Goal: Task Accomplishment & Management: Manage account settings

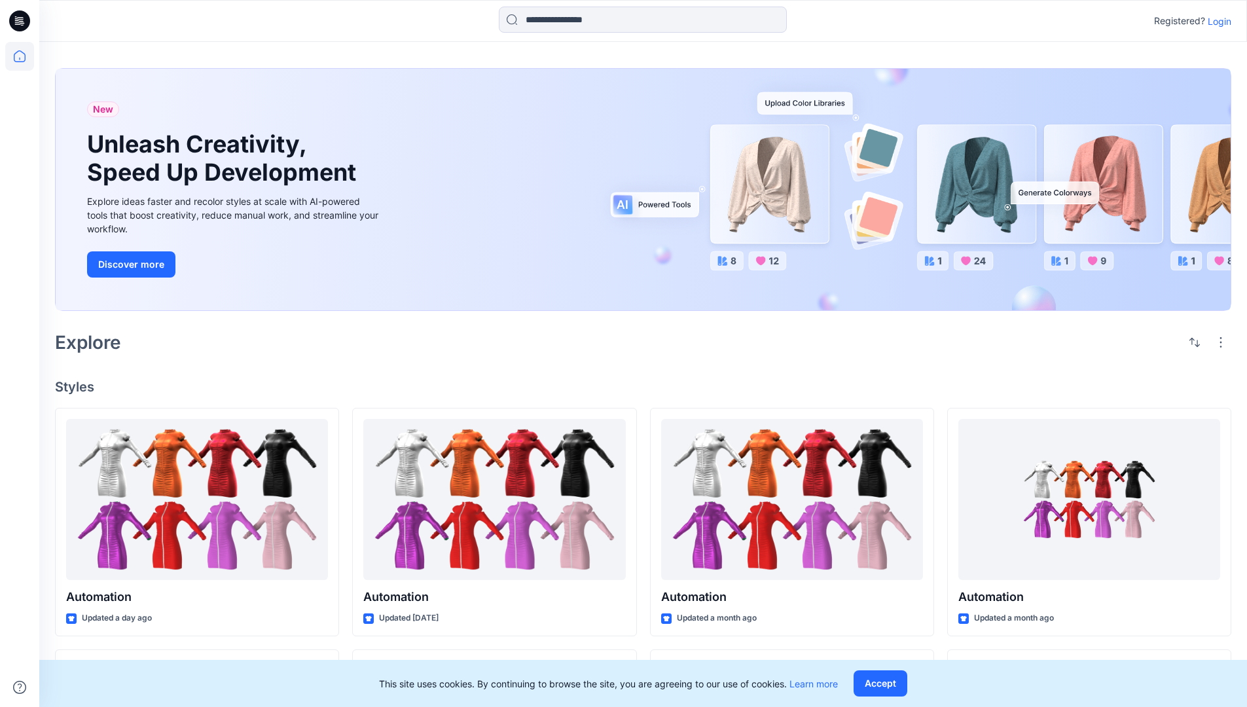
click at [1216, 21] on p "Login" at bounding box center [1220, 21] width 24 height 14
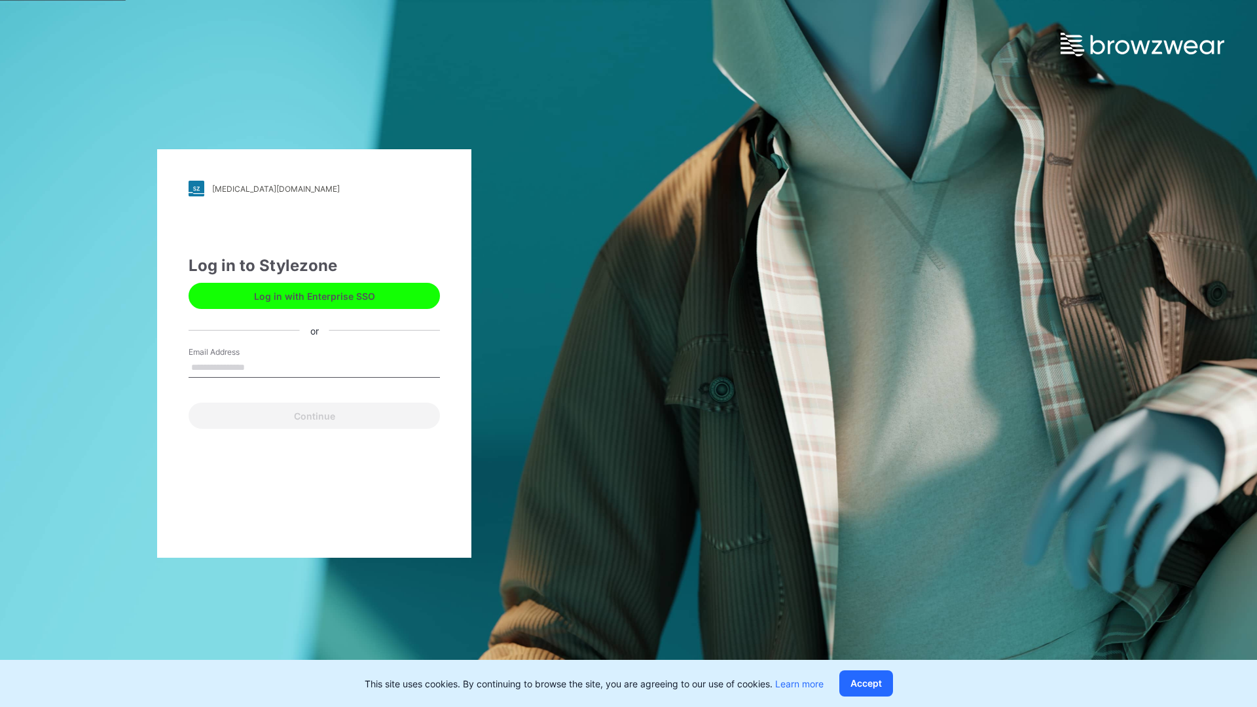
click at [259, 367] on input "Email Address" at bounding box center [314, 368] width 251 height 20
type input "**********"
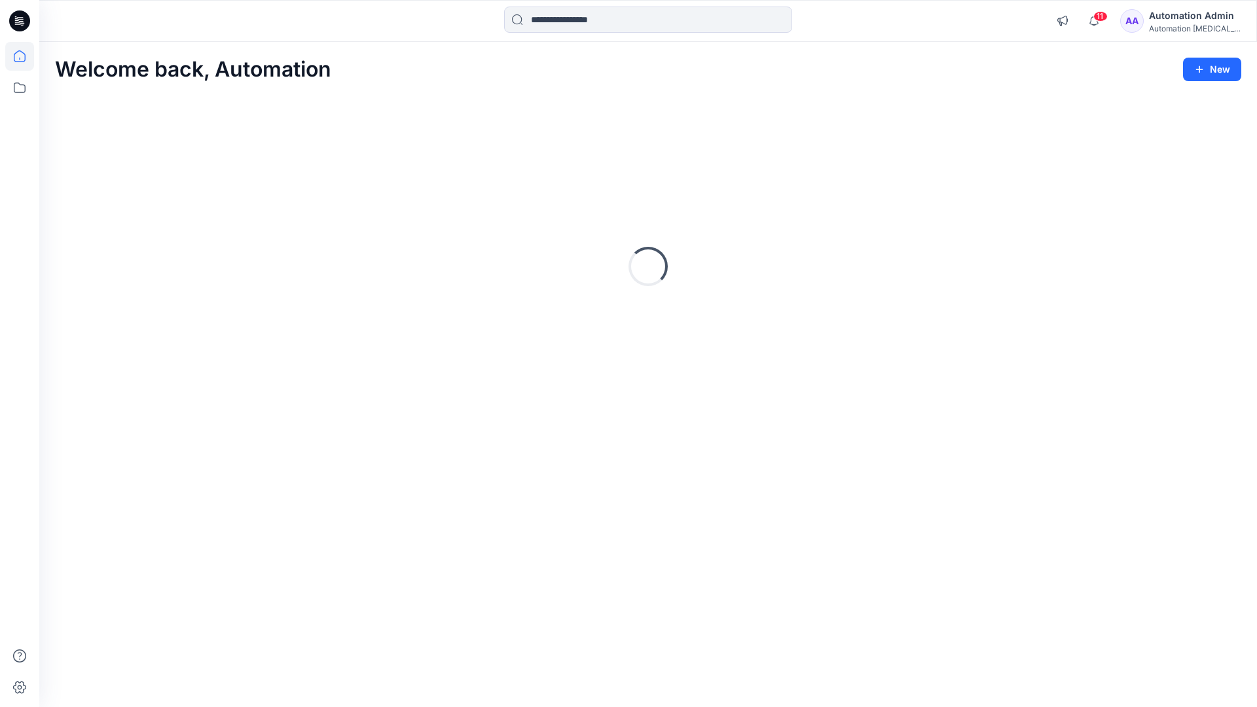
click at [25, 56] on icon at bounding box center [20, 56] width 12 height 12
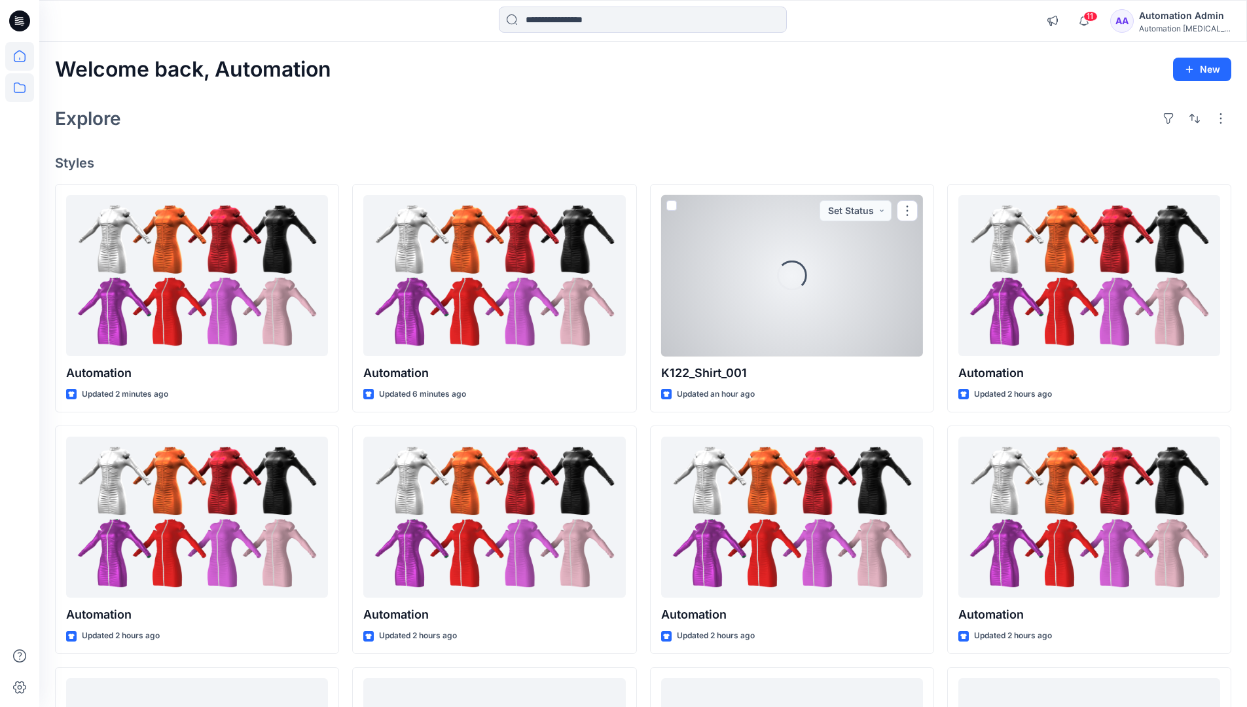
click at [21, 88] on icon at bounding box center [19, 87] width 29 height 29
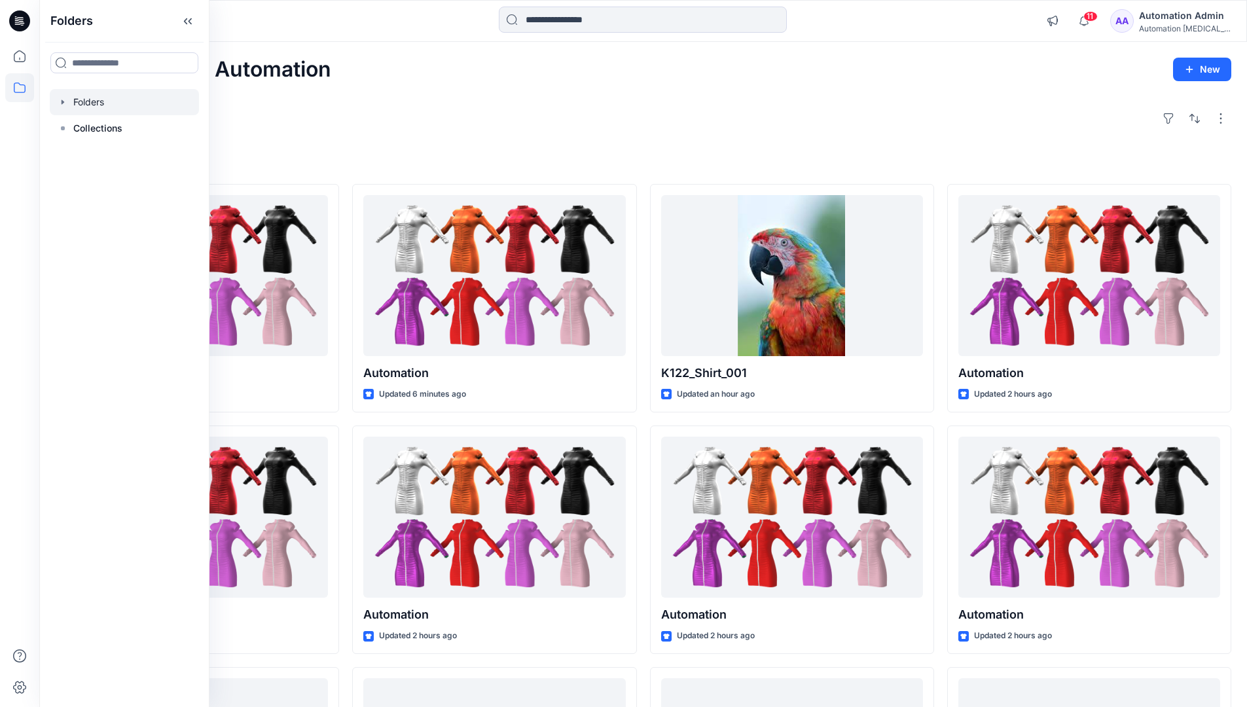
click at [96, 96] on div at bounding box center [124, 102] width 149 height 26
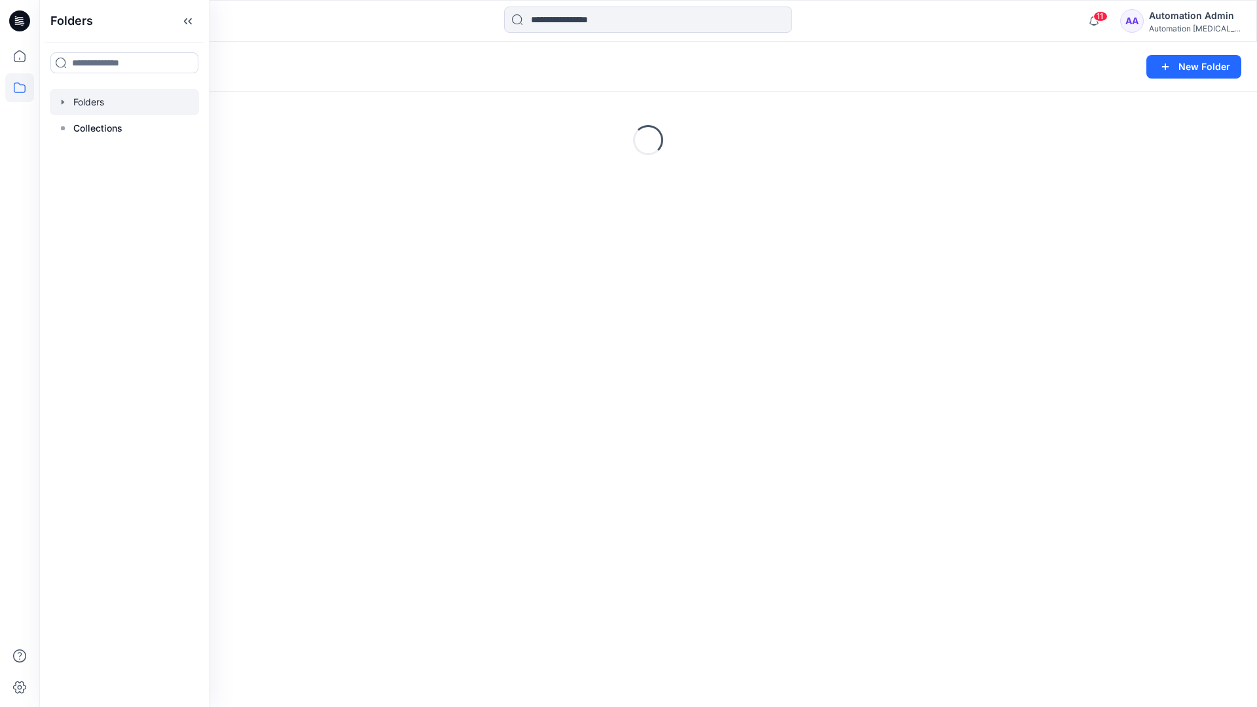
click at [575, 441] on div "Folders New Folder Loading..." at bounding box center [647, 374] width 1217 height 665
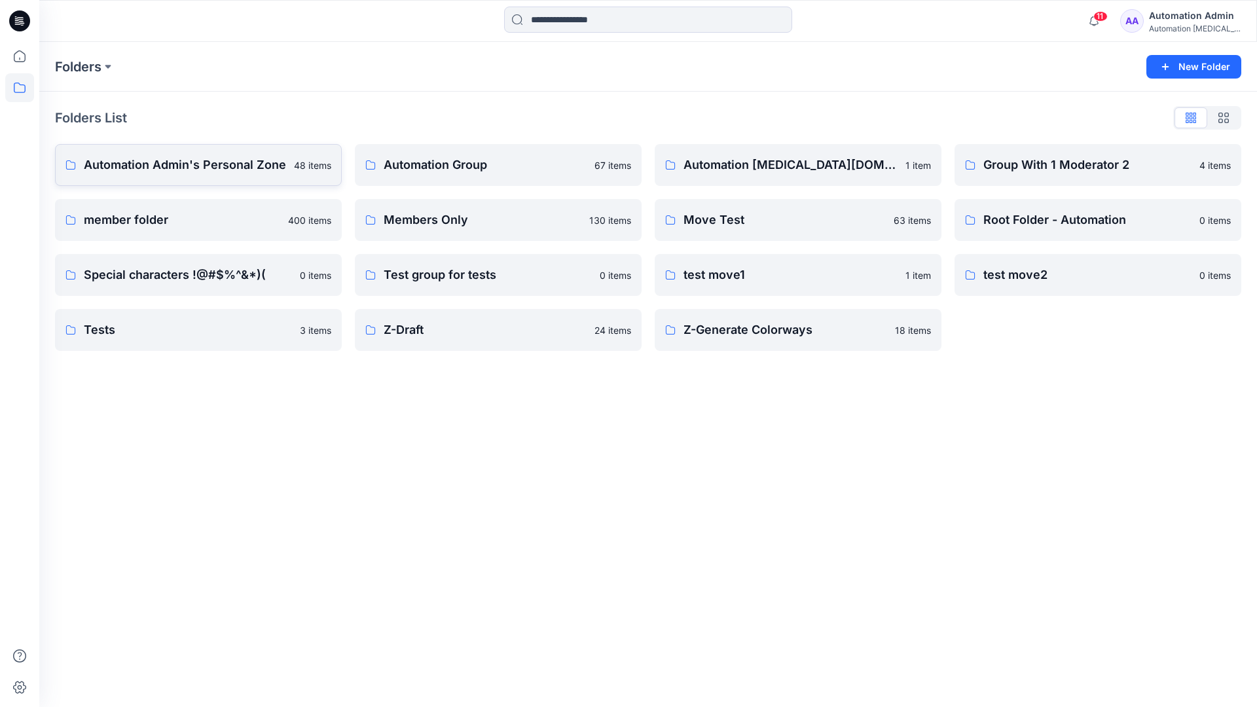
click at [220, 173] on p "Automation Admin's Personal Zone" at bounding box center [185, 165] width 202 height 18
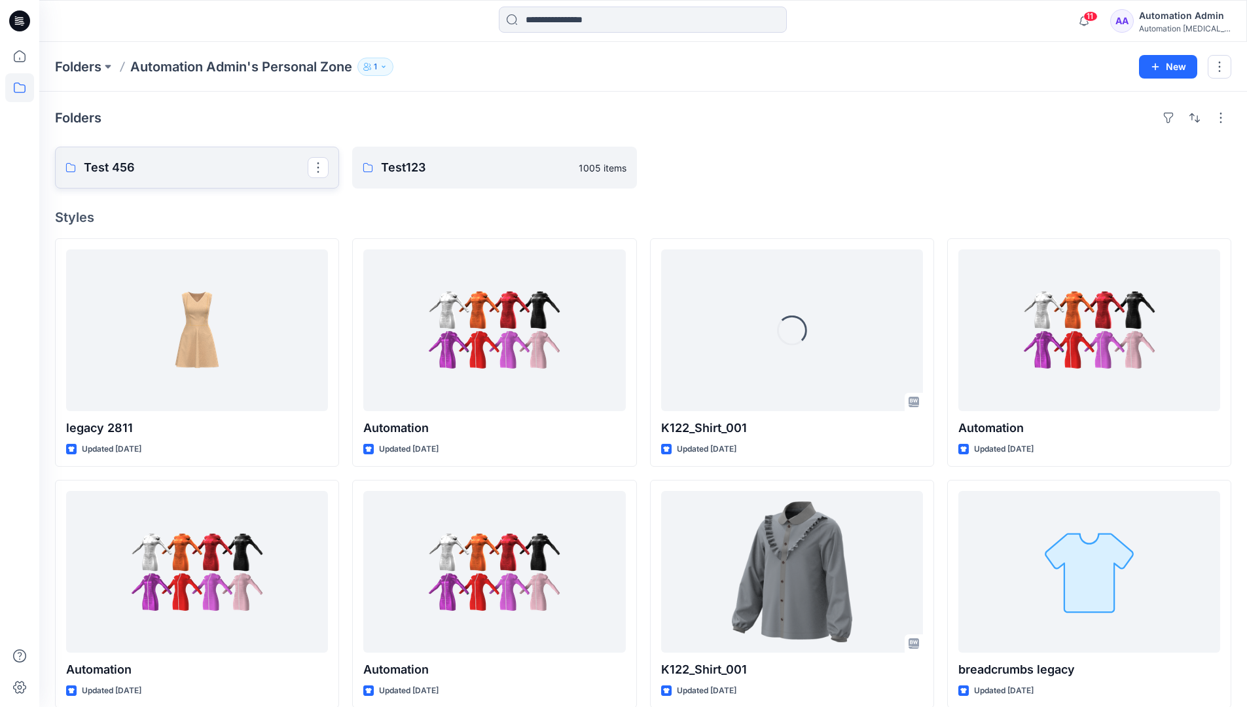
click at [220, 173] on p "Test 456" at bounding box center [196, 167] width 224 height 18
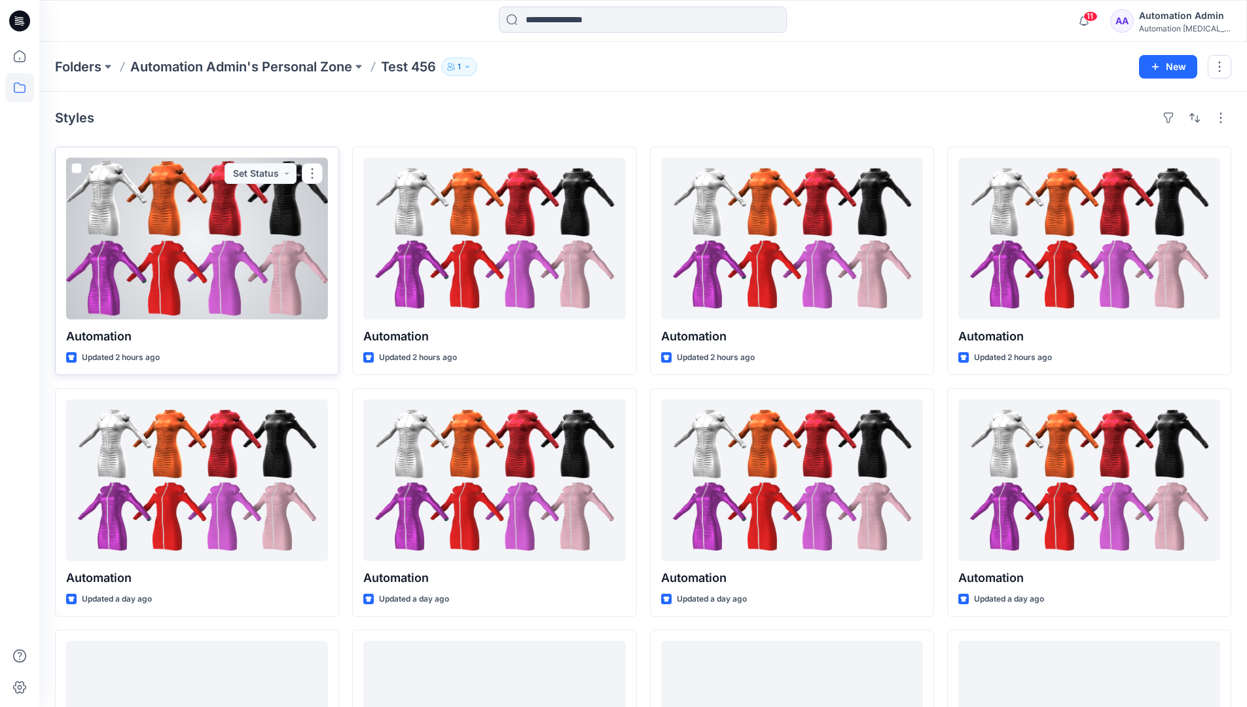
click at [206, 198] on div at bounding box center [197, 239] width 262 height 162
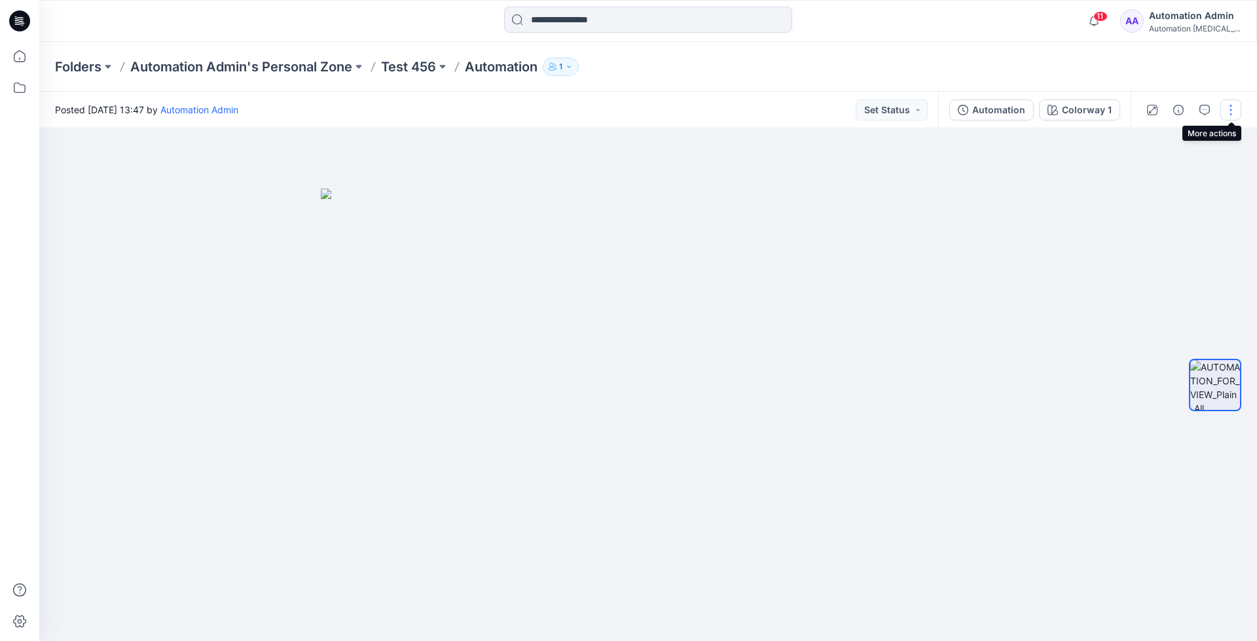
click at [1231, 111] on button "button" at bounding box center [1230, 109] width 21 height 21
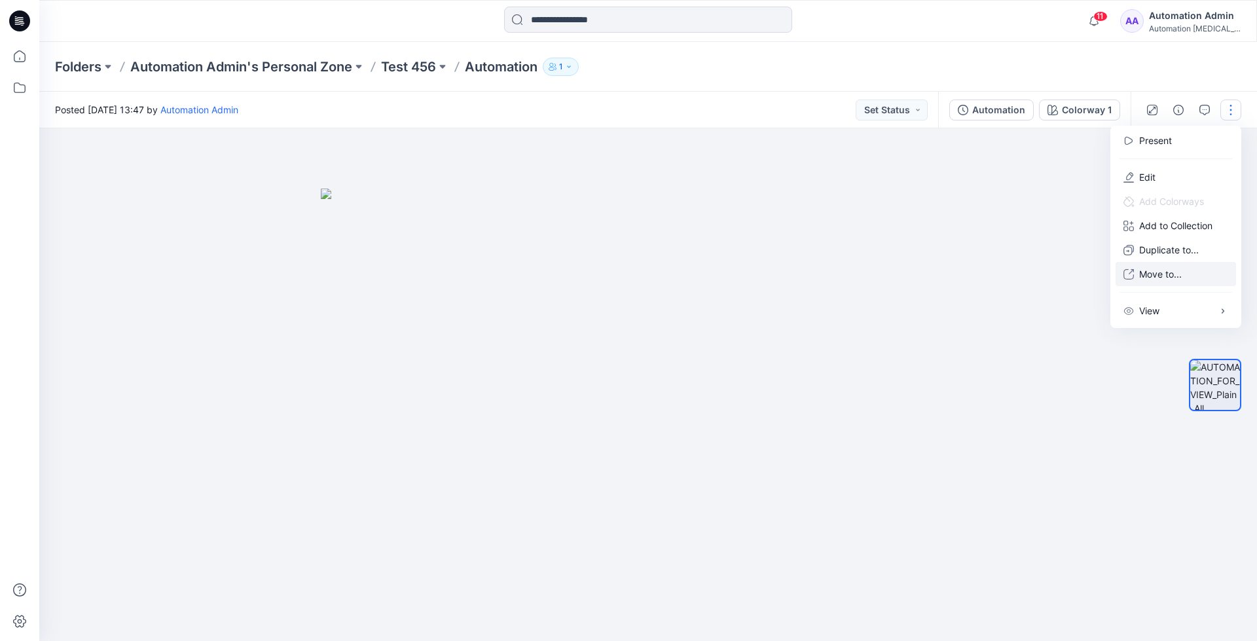
click at [1181, 268] on p "Move to..." at bounding box center [1160, 274] width 43 height 14
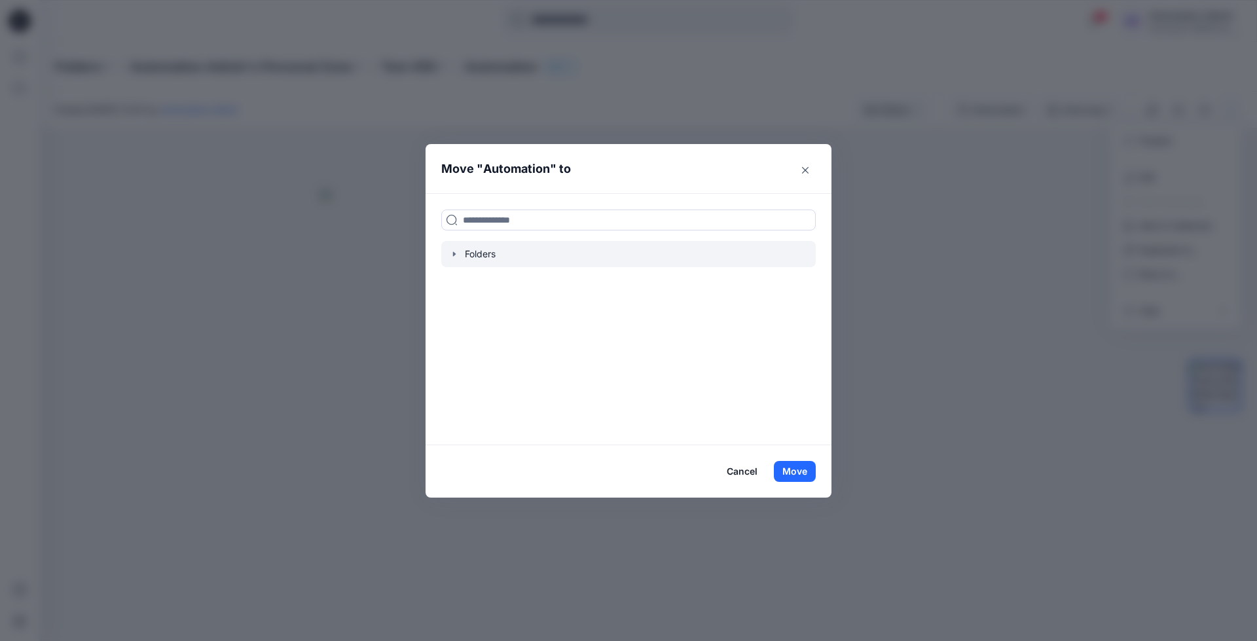
click at [478, 252] on div at bounding box center [628, 254] width 374 height 26
click at [452, 252] on icon "button" at bounding box center [454, 254] width 10 height 10
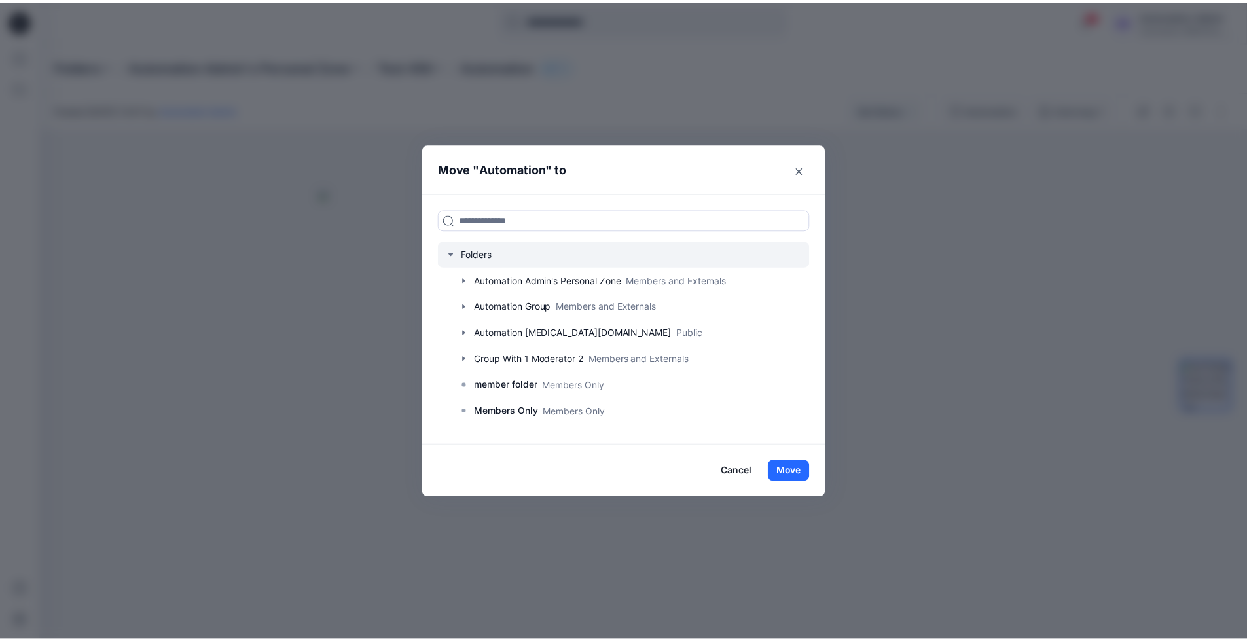
scroll to position [103, 0]
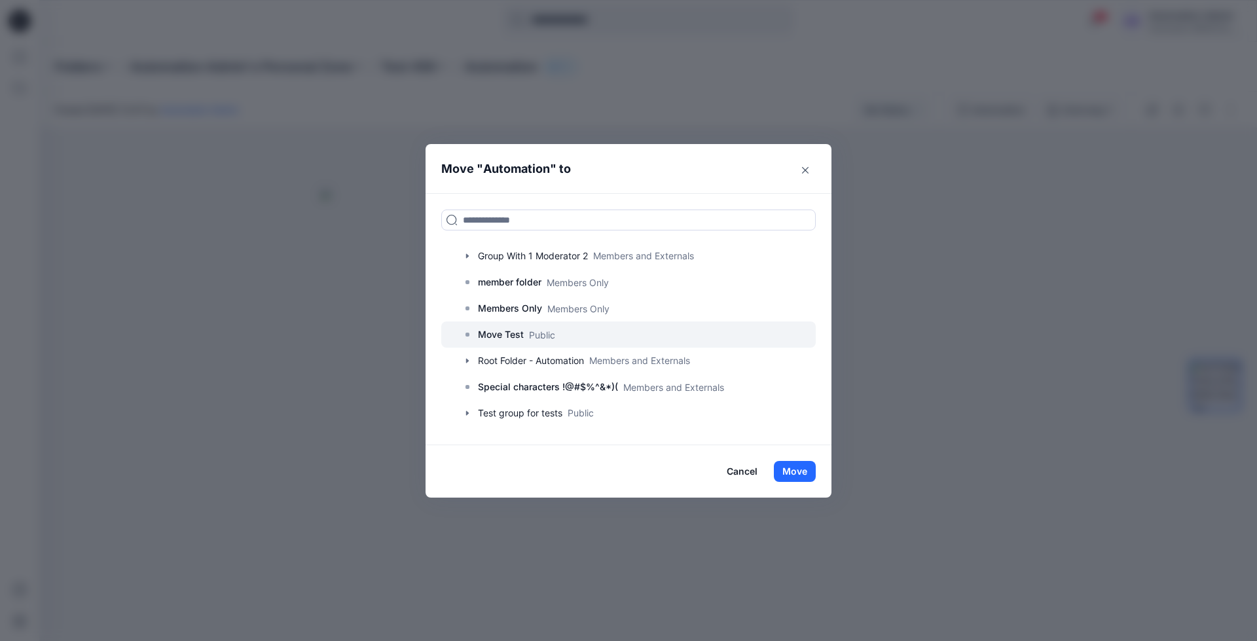
click at [484, 336] on p "Move Test" at bounding box center [501, 335] width 46 height 16
click at [792, 466] on button "Move" at bounding box center [795, 471] width 42 height 21
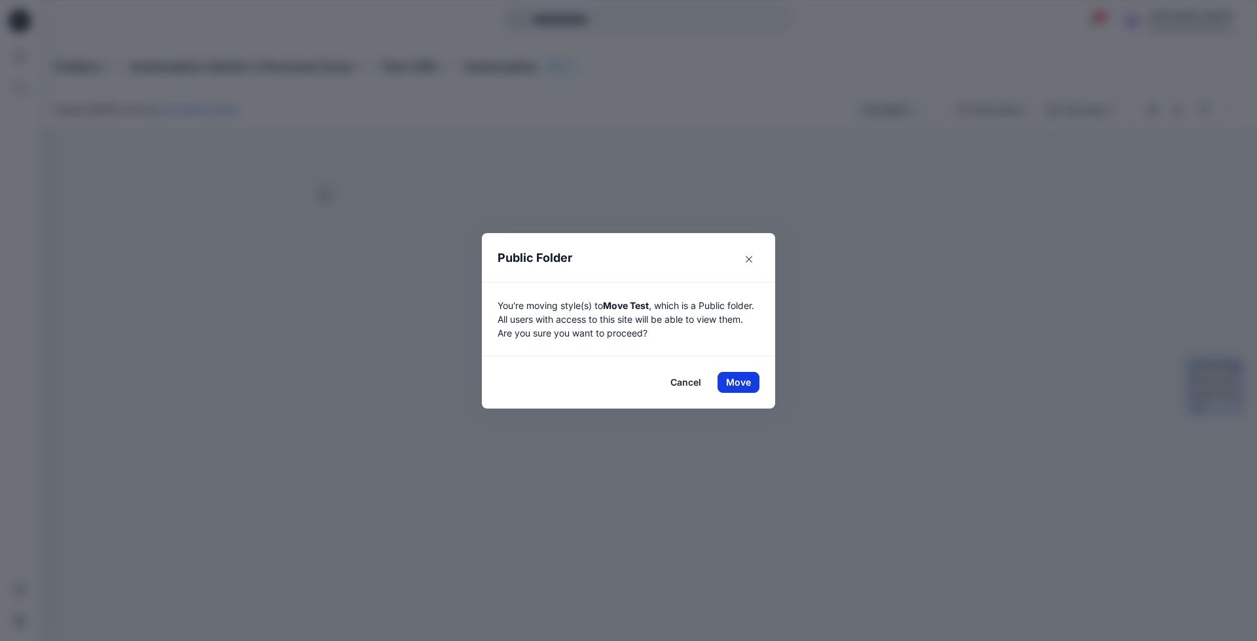
click at [738, 382] on button "Move" at bounding box center [738, 382] width 42 height 21
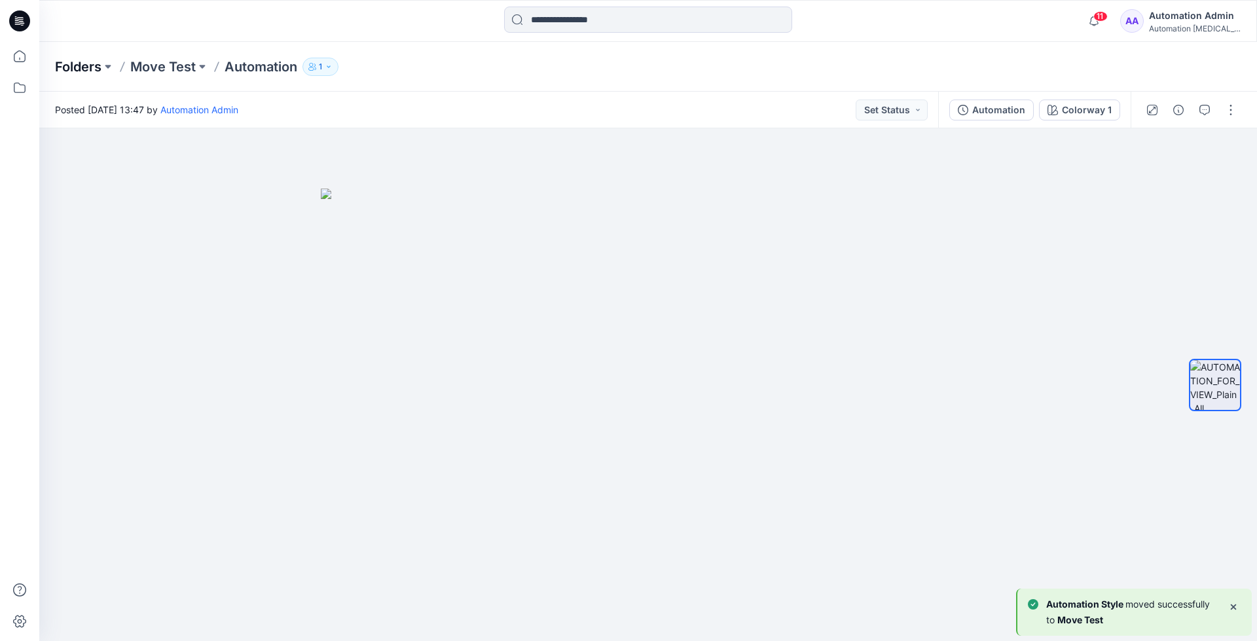
click at [73, 65] on p "Folders" at bounding box center [78, 67] width 46 height 18
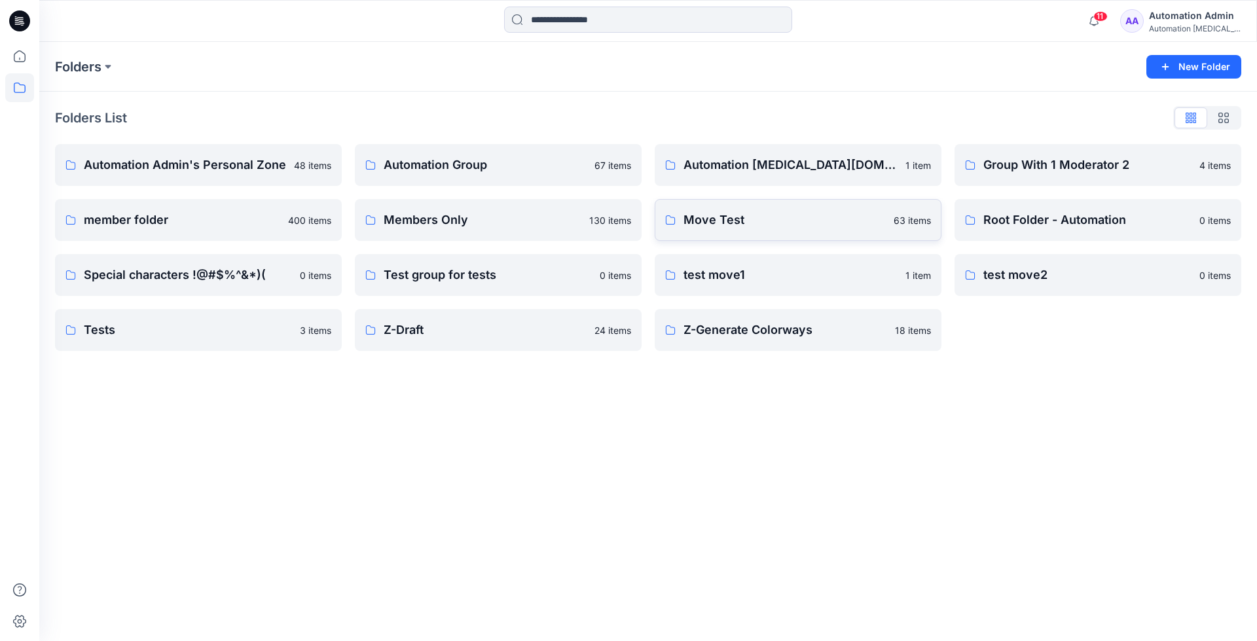
click at [786, 234] on link "Move Test 63 items" at bounding box center [798, 220] width 287 height 42
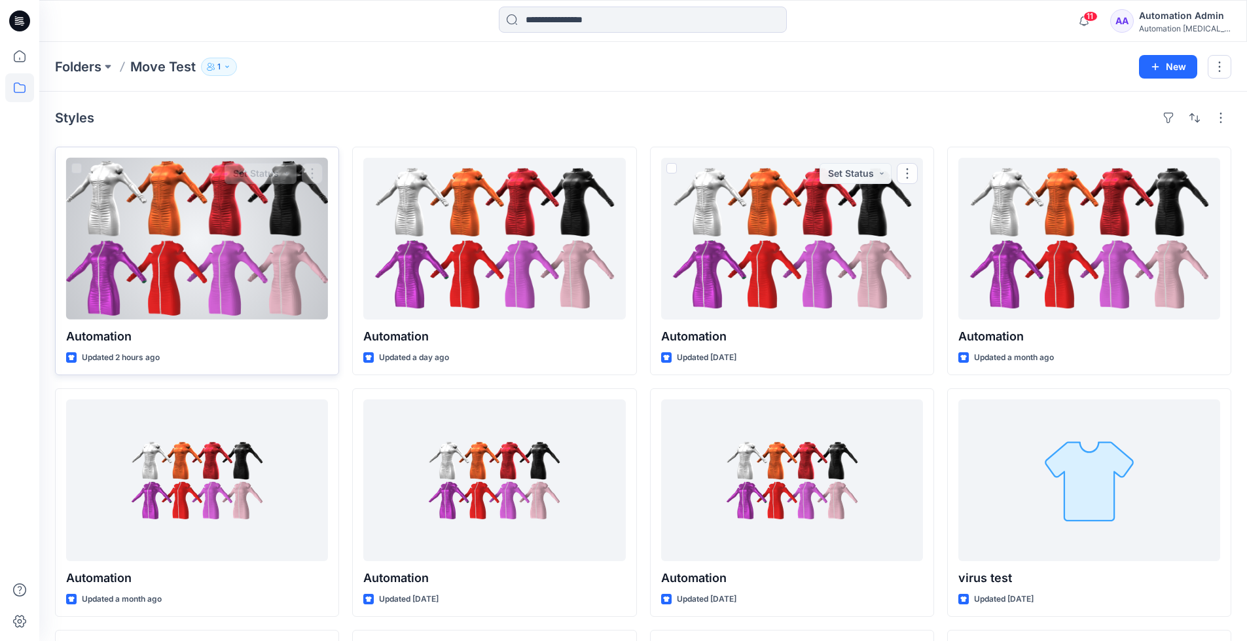
click at [234, 261] on div at bounding box center [197, 239] width 262 height 162
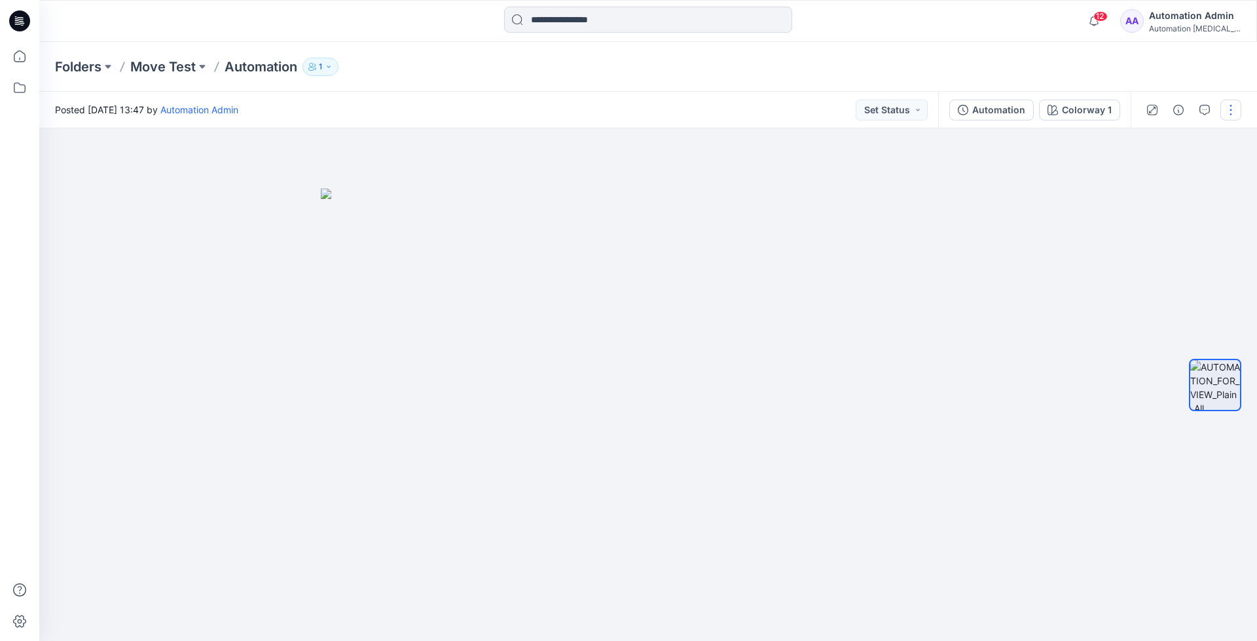
click at [1228, 112] on button "button" at bounding box center [1230, 109] width 21 height 21
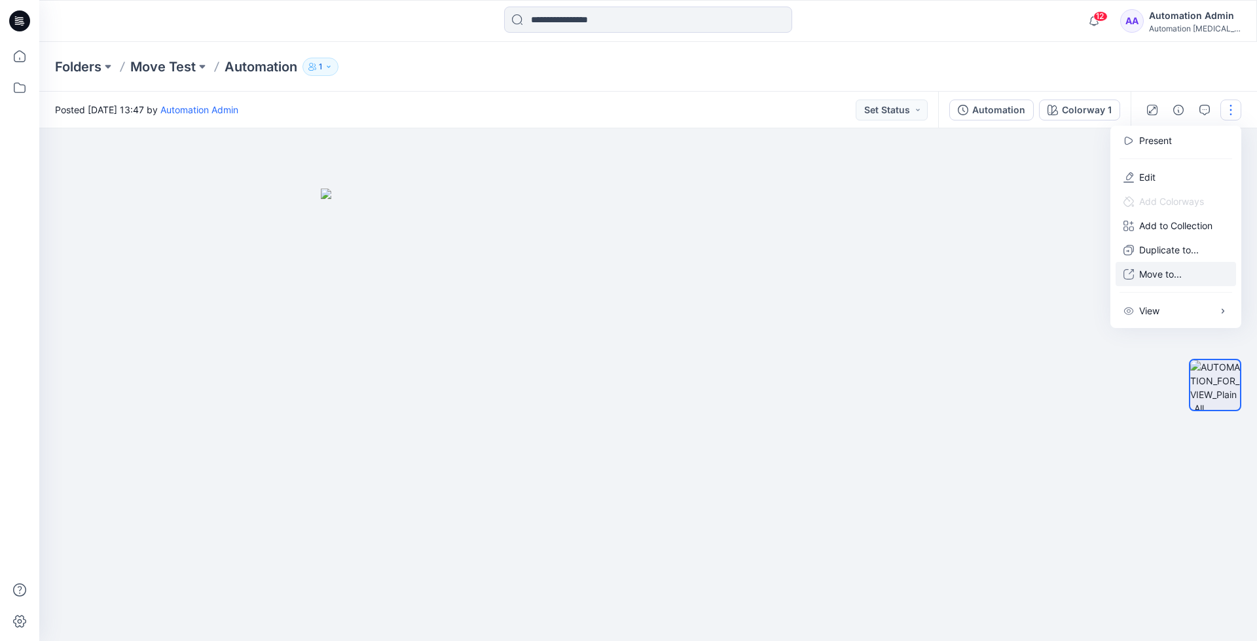
click at [1155, 270] on p "Move to..." at bounding box center [1160, 274] width 43 height 14
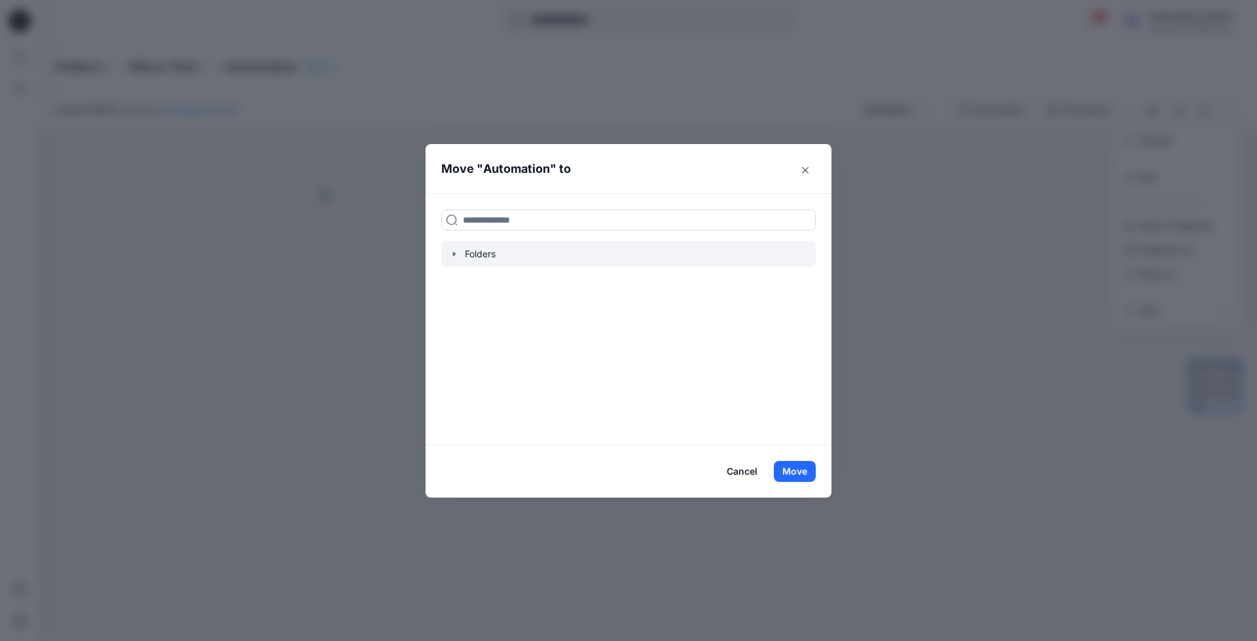
click at [453, 258] on icon "button" at bounding box center [454, 254] width 10 height 10
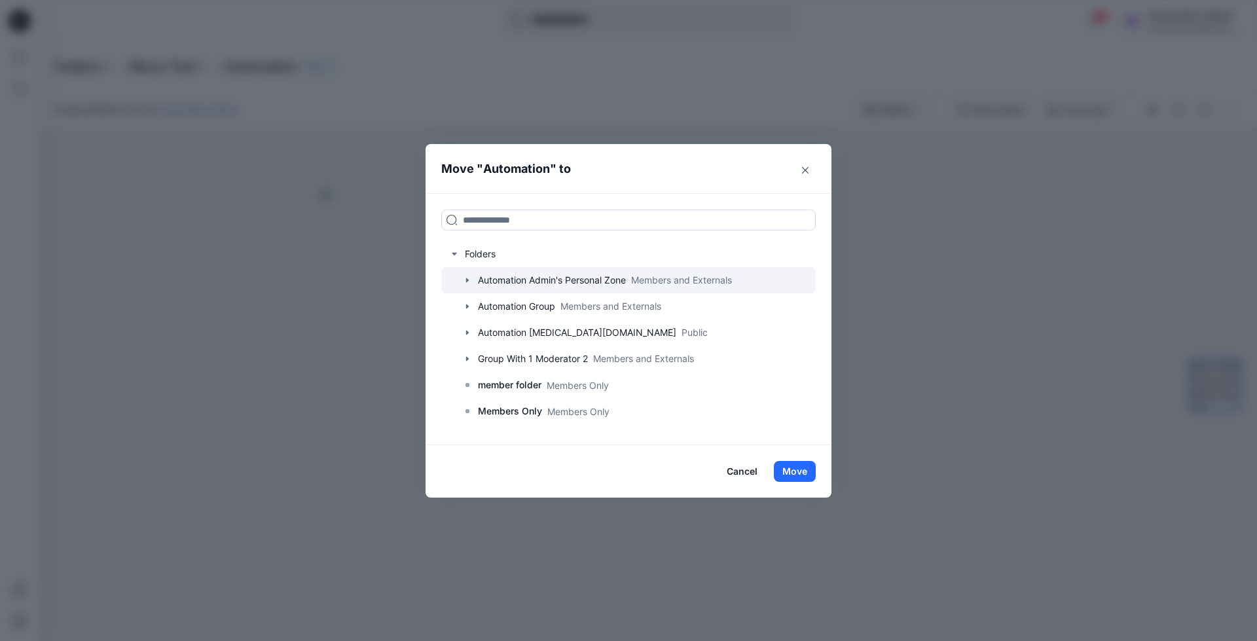
click at [466, 278] on icon "button" at bounding box center [467, 280] width 3 height 5
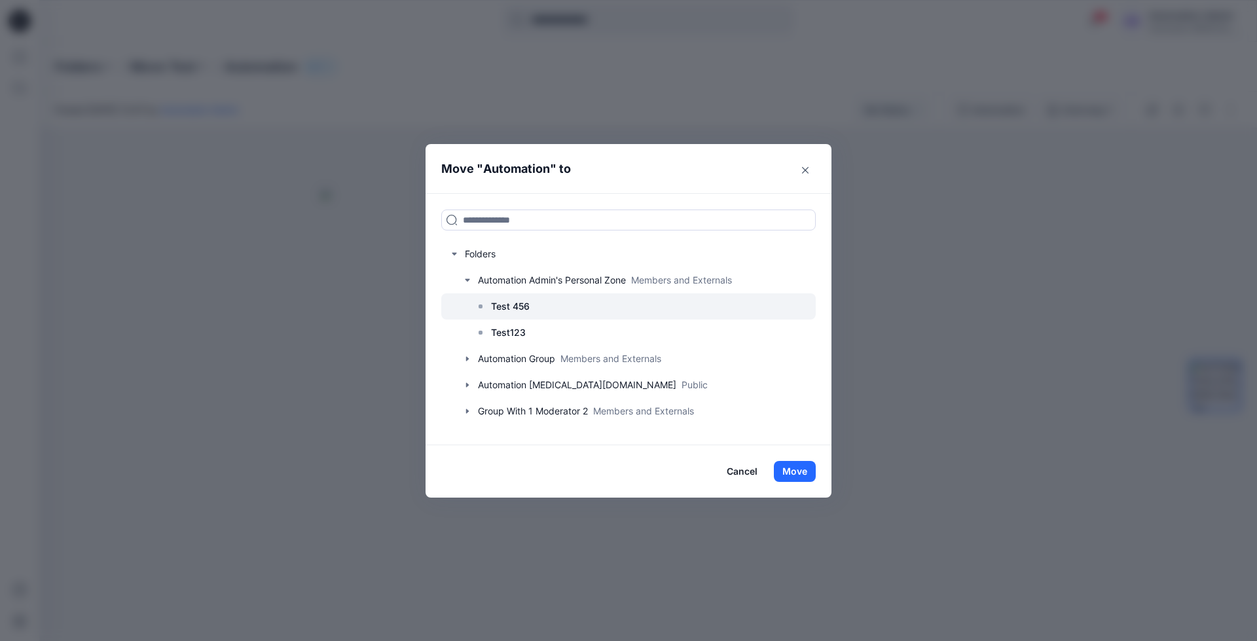
click at [513, 304] on p "Test 456" at bounding box center [510, 306] width 39 height 16
click at [802, 473] on button "Move" at bounding box center [795, 471] width 42 height 21
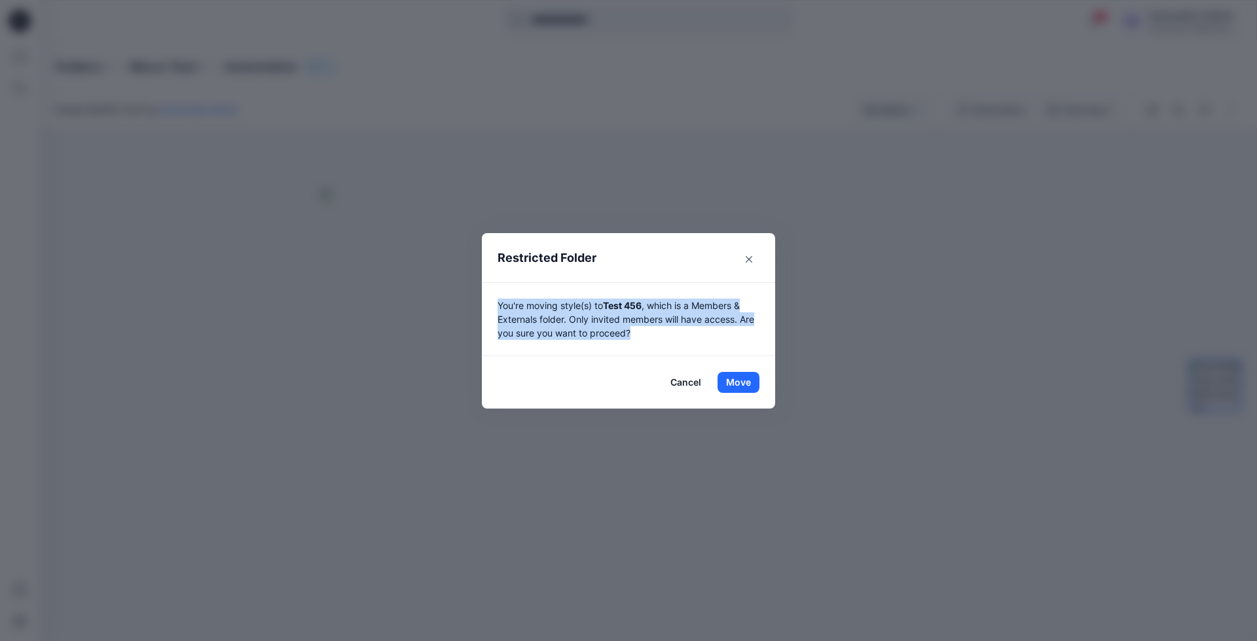
drag, startPoint x: 802, startPoint y: 473, endPoint x: 647, endPoint y: 330, distance: 211.2
click at [647, 330] on p "You're moving style(s) to Test 456 , which is a Members & Externals folder. Onl…" at bounding box center [628, 318] width 262 height 41
click at [738, 379] on button "Move" at bounding box center [738, 382] width 42 height 21
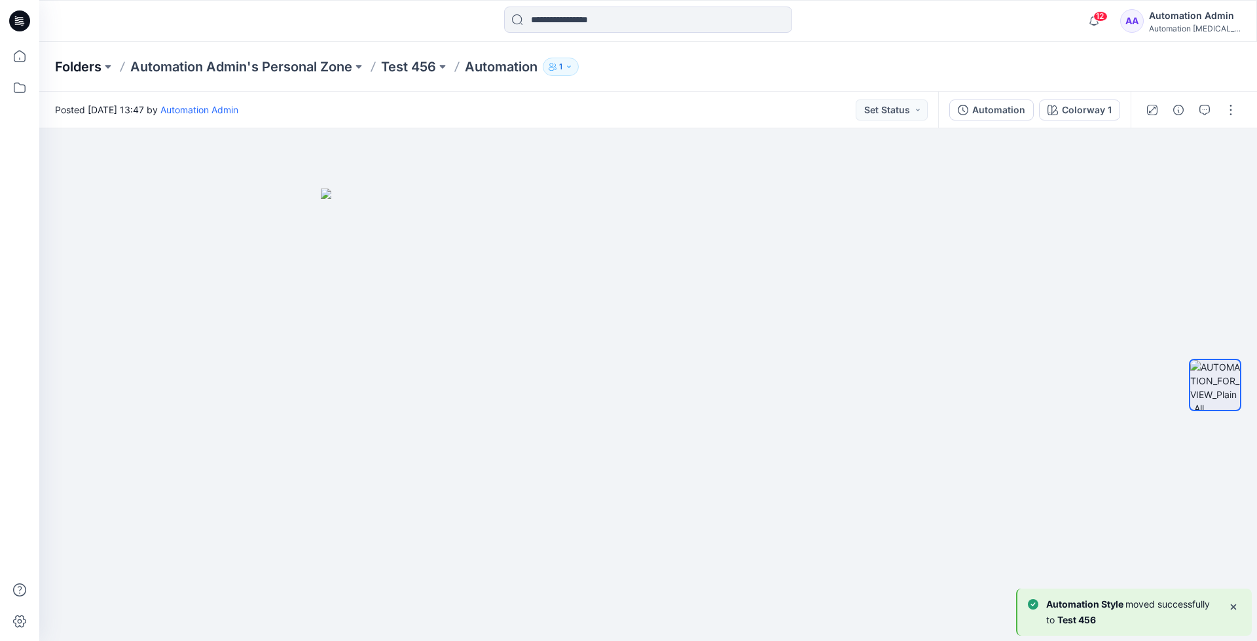
click at [77, 69] on p "Folders" at bounding box center [78, 67] width 46 height 18
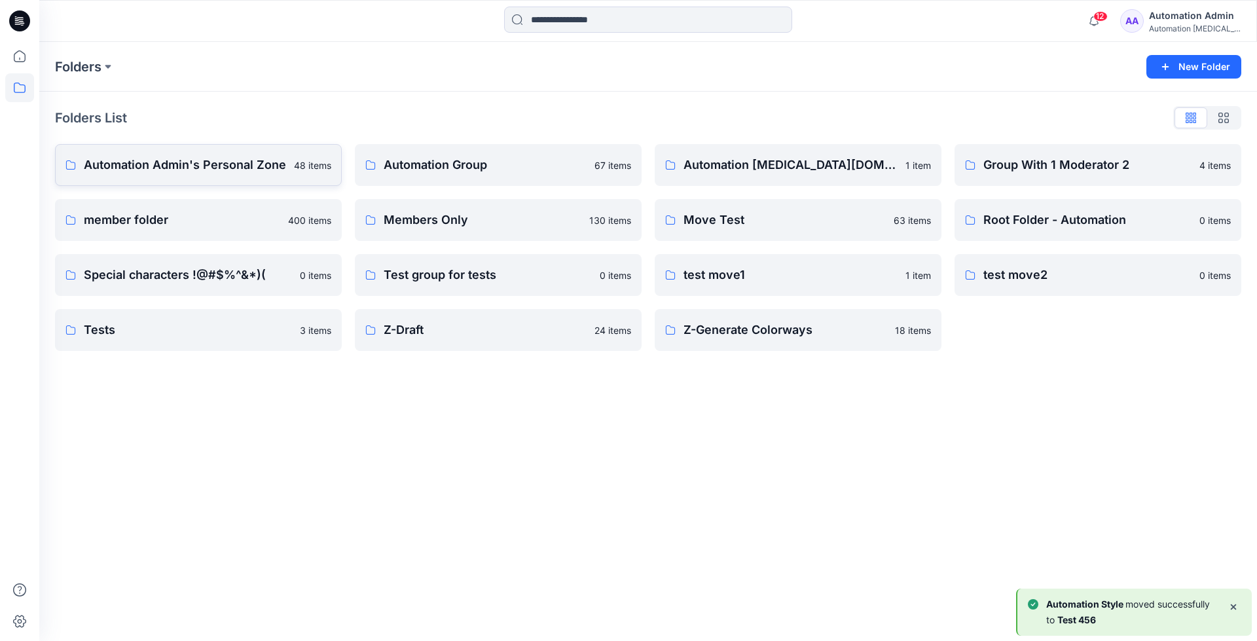
click at [160, 164] on p "Automation Admin's Personal Zone" at bounding box center [185, 165] width 202 height 18
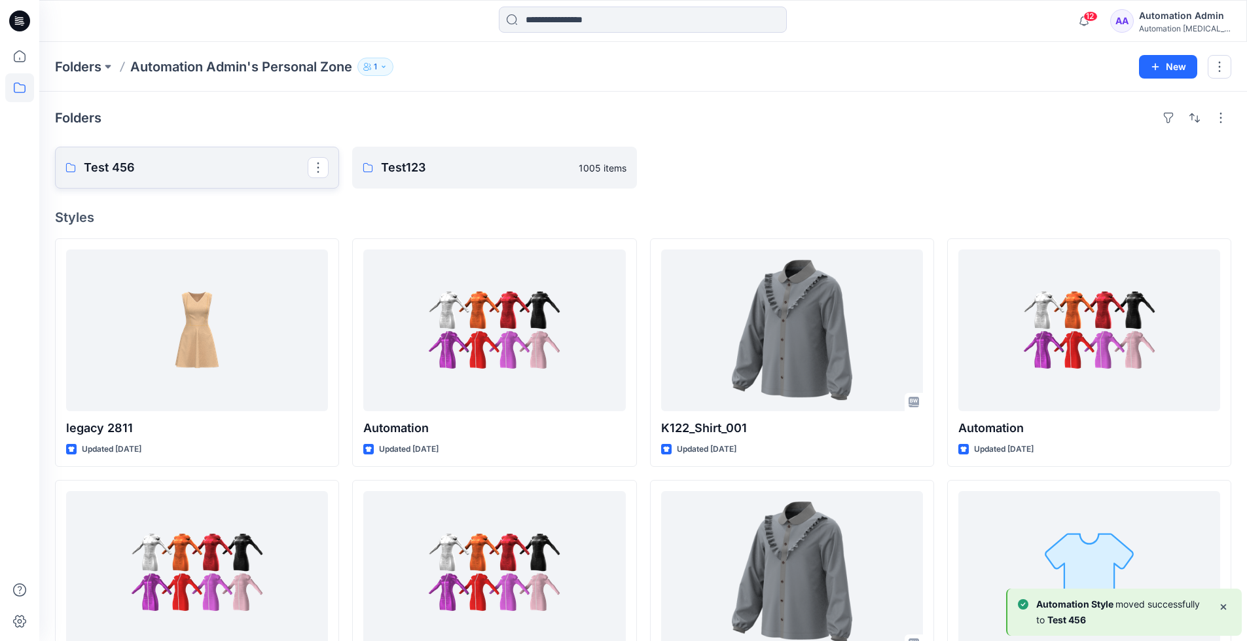
click at [160, 164] on p "Test 456" at bounding box center [196, 167] width 224 height 18
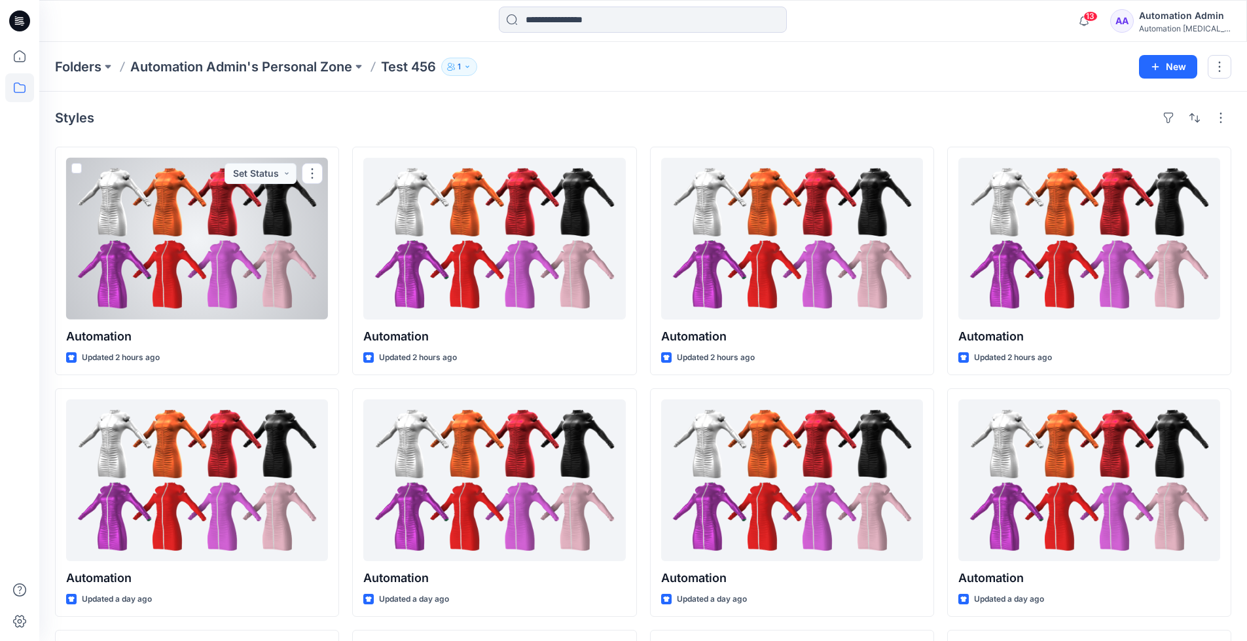
click at [1166, 25] on div "Automation testim..." at bounding box center [1185, 29] width 92 height 10
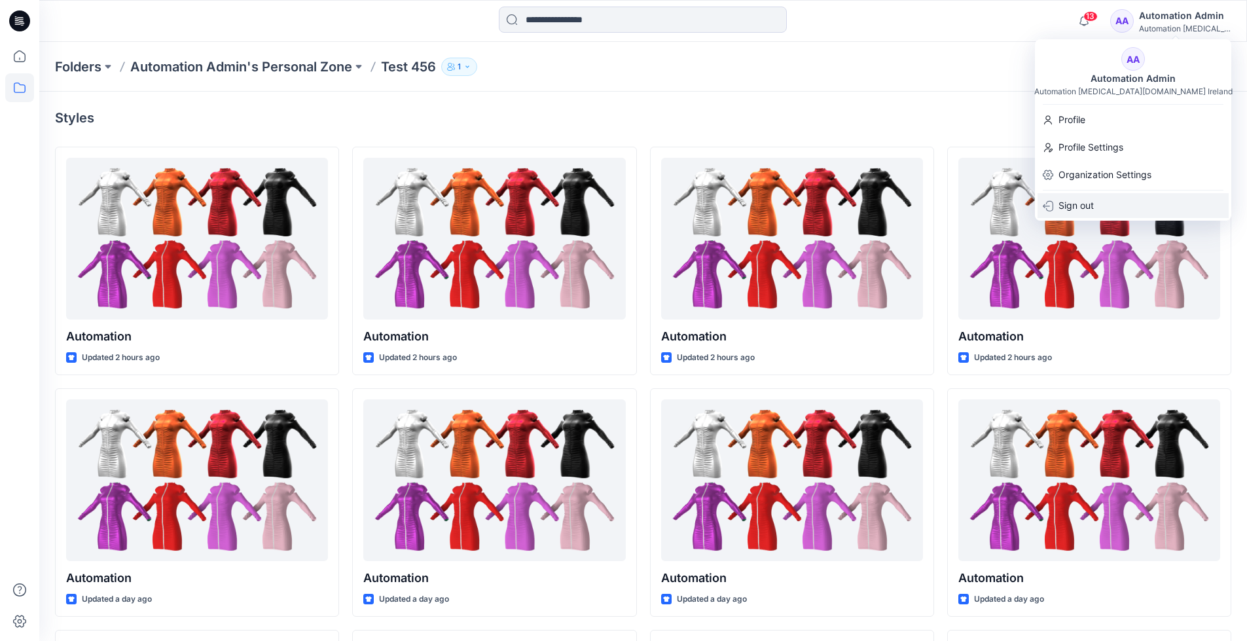
click at [1088, 205] on p "Sign out" at bounding box center [1075, 205] width 35 height 25
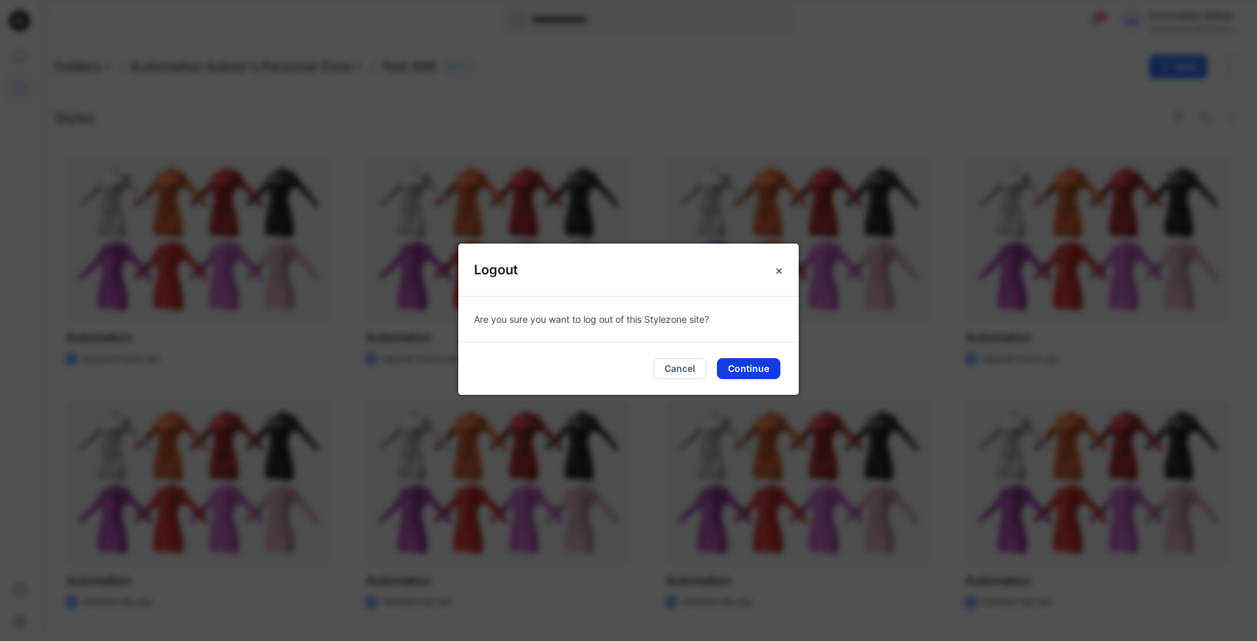
click at [764, 367] on button "Continue" at bounding box center [748, 368] width 63 height 21
